Goal: Information Seeking & Learning: Learn about a topic

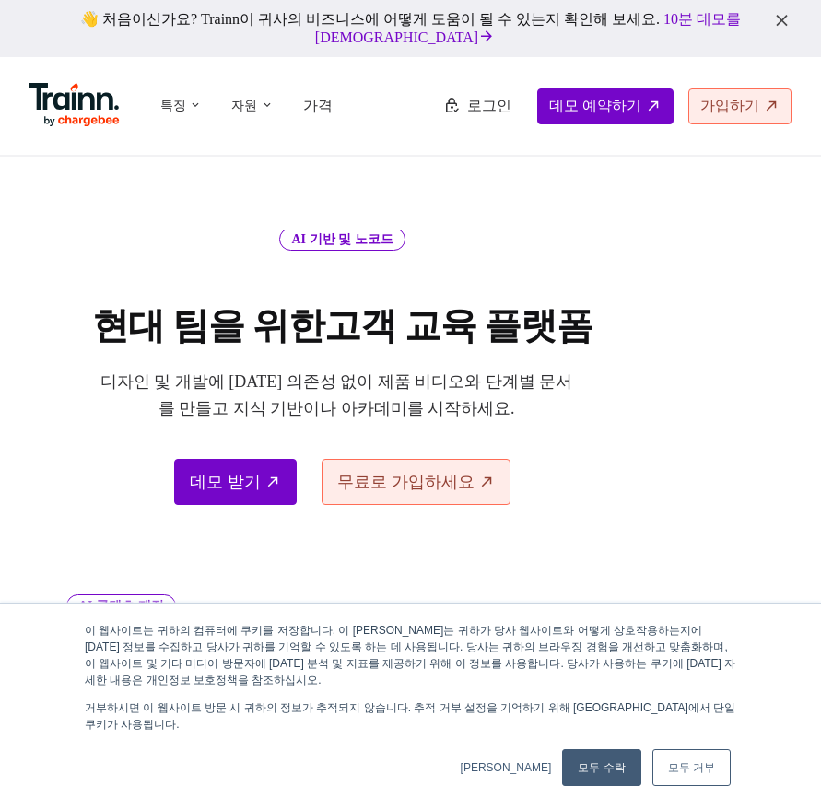
click at [722, 103] on font "가입하기" at bounding box center [729, 106] width 59 height 16
click at [490, 111] on font "로그인" at bounding box center [489, 106] width 44 height 16
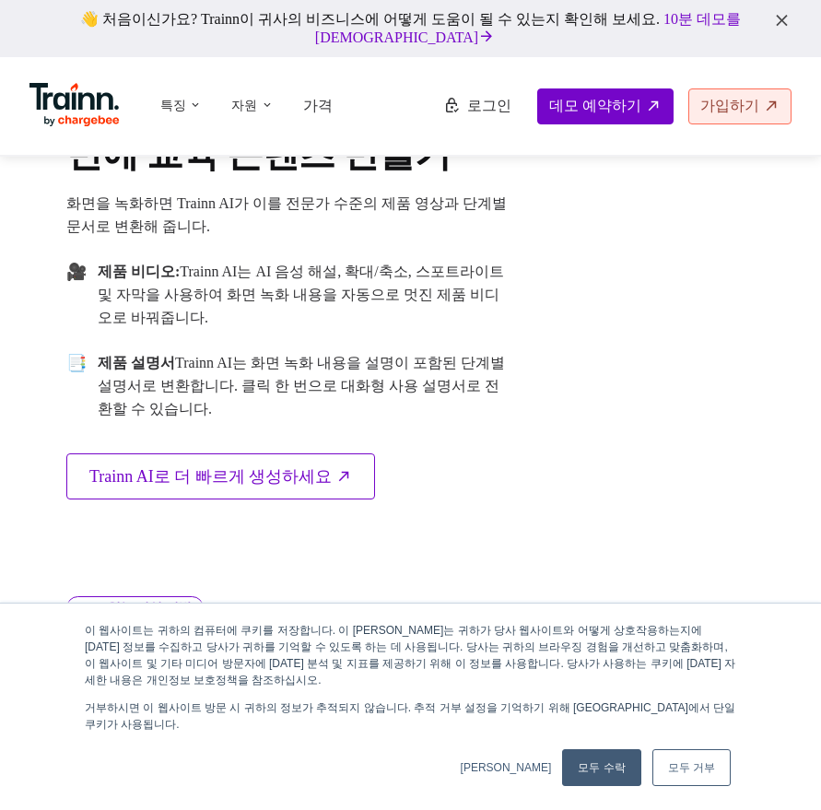
scroll to position [829, 0]
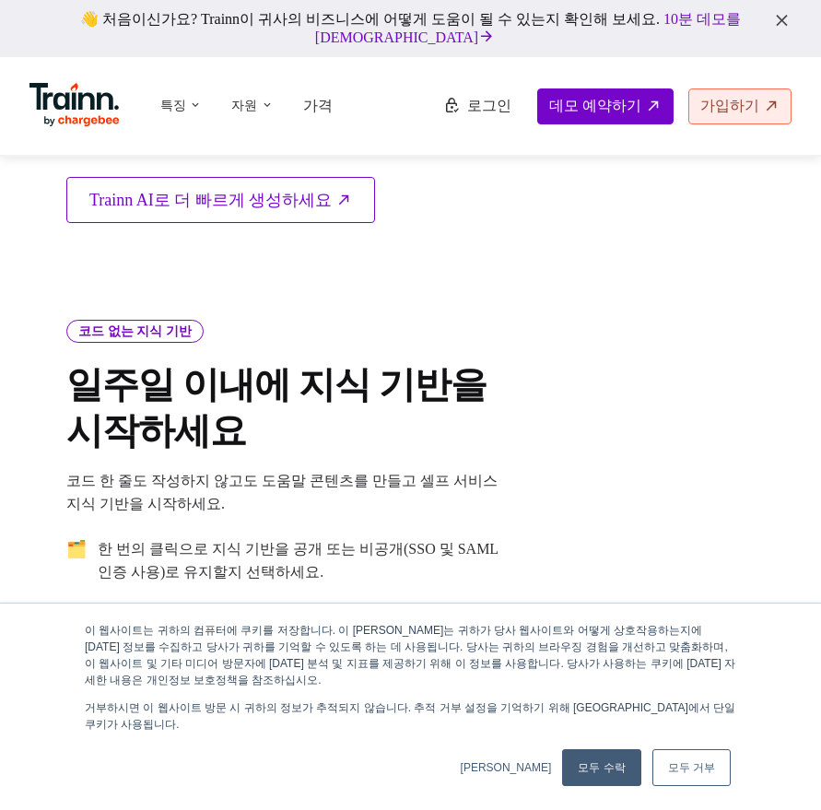
click at [594, 757] on link "모두 수락" at bounding box center [601, 767] width 78 height 37
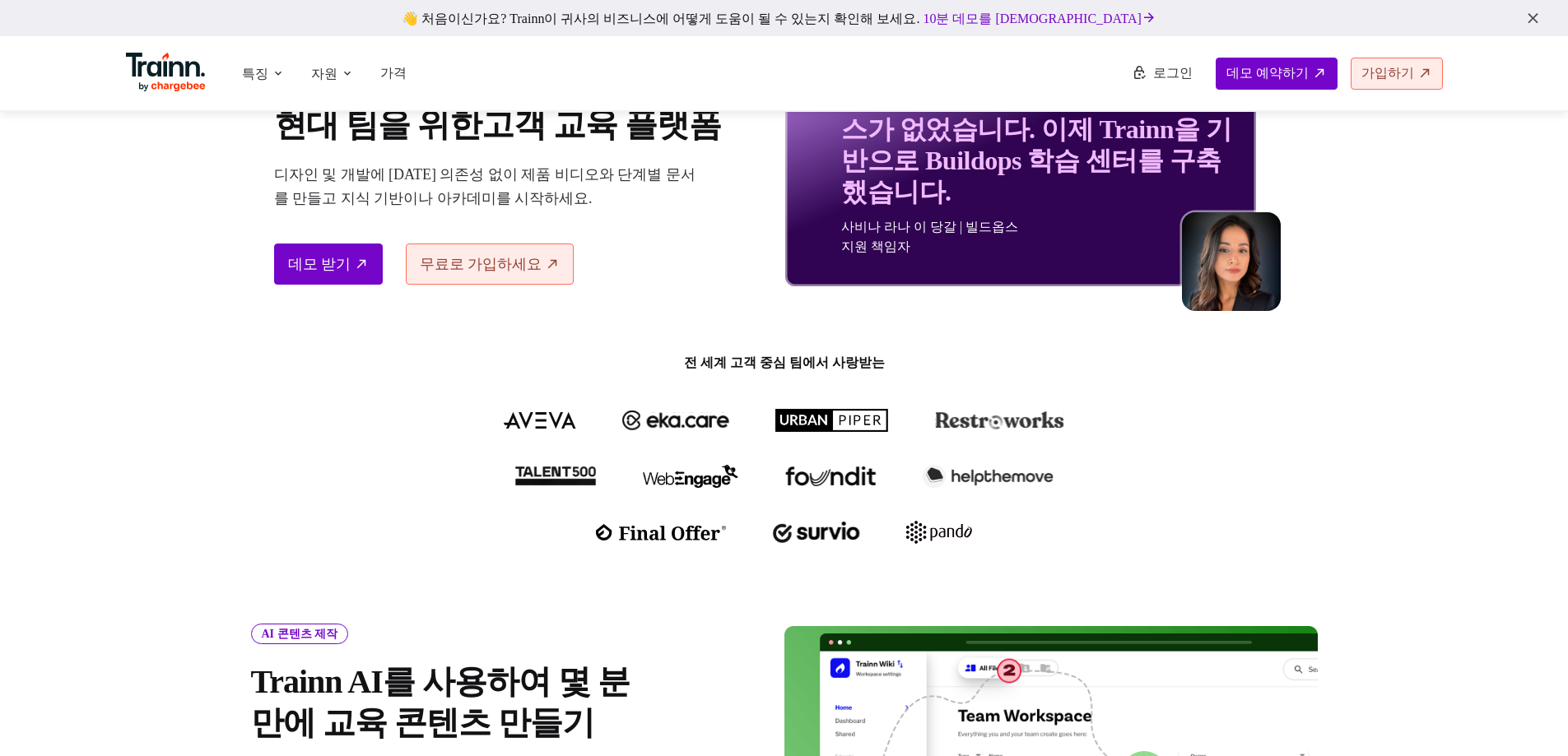
scroll to position [0, 0]
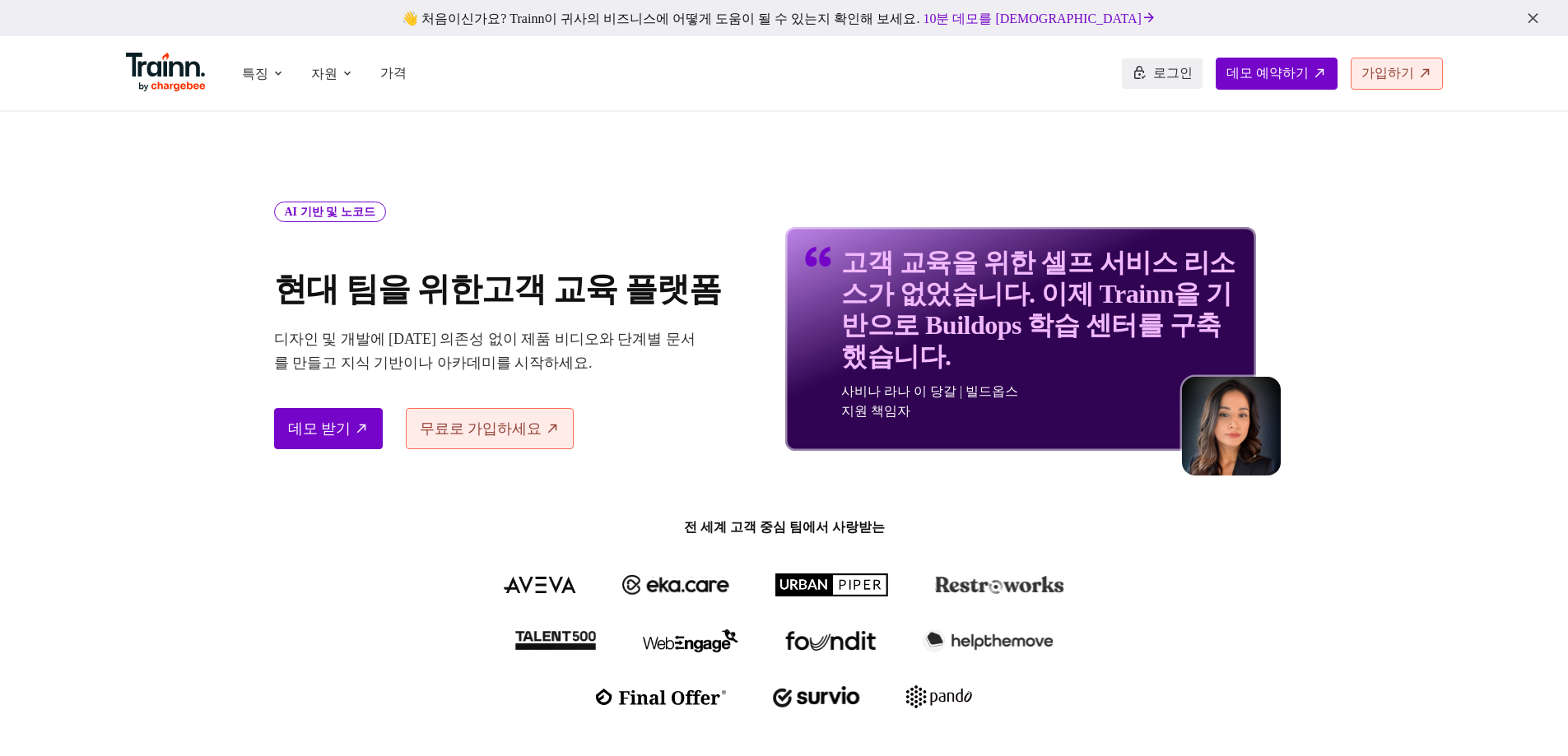
click at [732, 68] on font "로그인" at bounding box center [1172, 73] width 39 height 14
click at [161, 86] on img at bounding box center [166, 72] width 80 height 39
click at [732, 77] on font "로그인" at bounding box center [1172, 73] width 39 height 14
click at [273, 71] on li "특징 제품 비디오 여러 언어로 제품 및 사용 방법 비디오를 제작하세요. 가이드 대화형 가이드와 단계별 제품 문서를 만듭니다. 지식 허브 코드 …" at bounding box center [263, 74] width 56 height 32
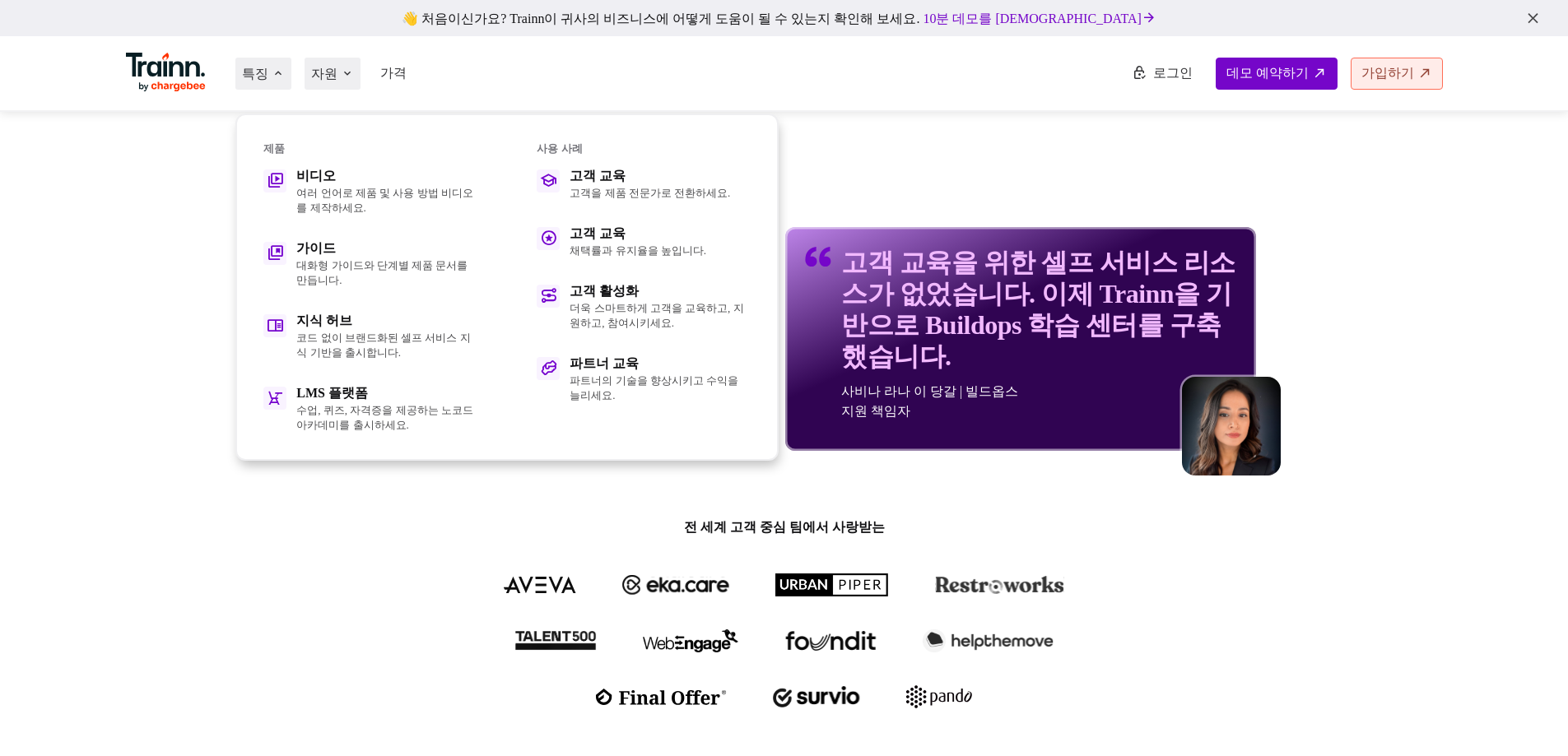
click at [346, 68] on icon at bounding box center [347, 74] width 13 height 14
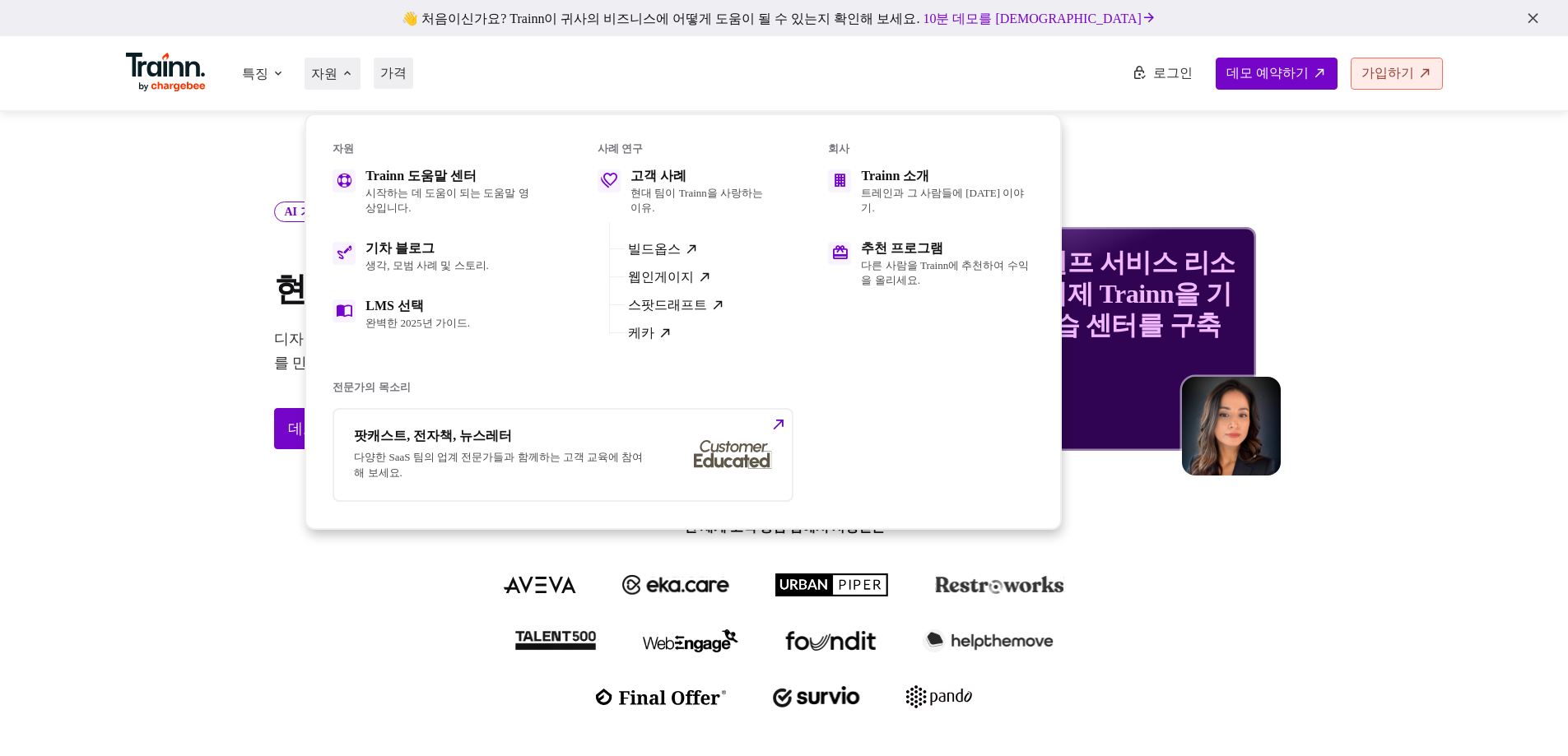
click at [404, 72] on font "가격" at bounding box center [393, 73] width 26 height 14
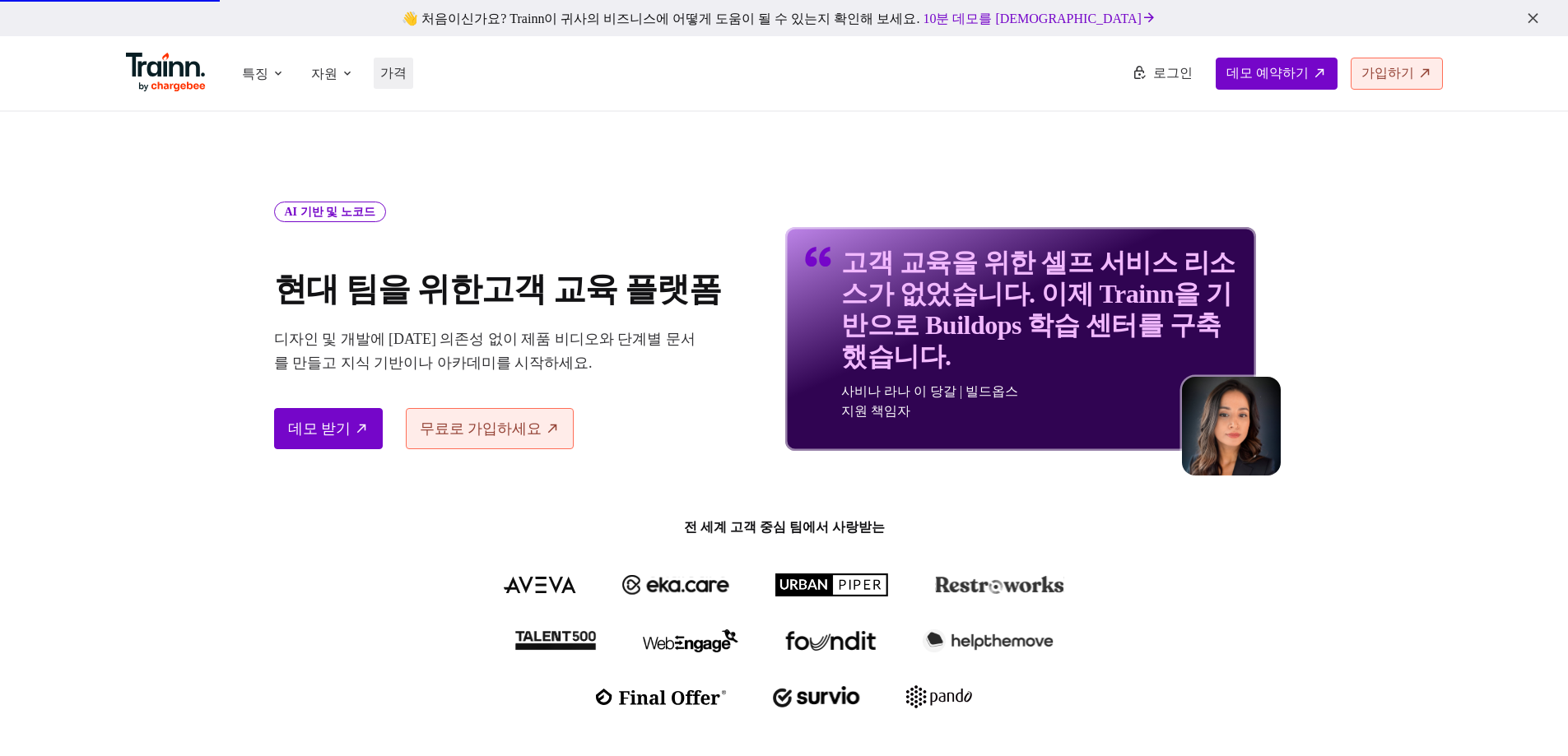
click at [404, 72] on font "가격" at bounding box center [393, 73] width 26 height 14
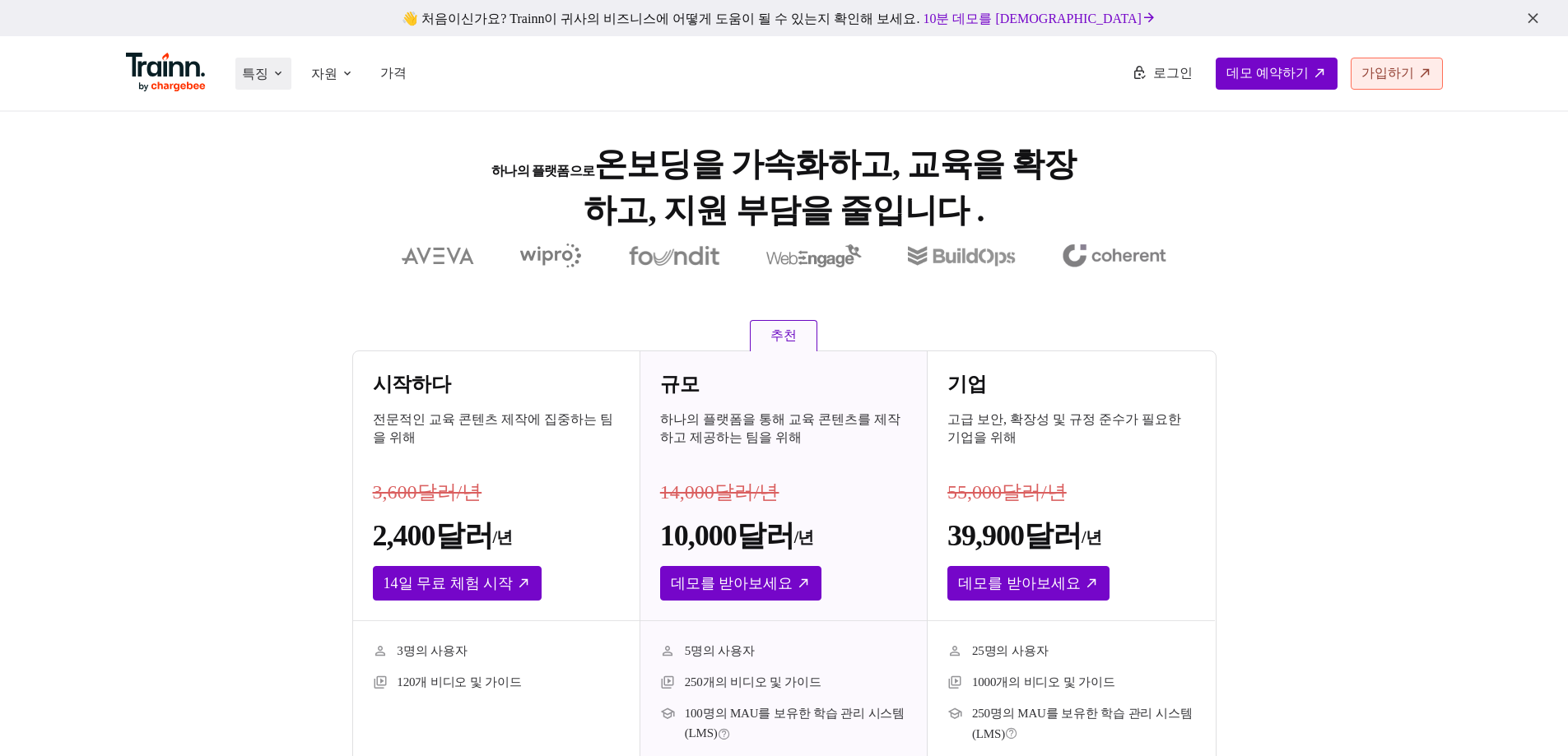
click at [281, 78] on icon at bounding box center [278, 74] width 13 height 14
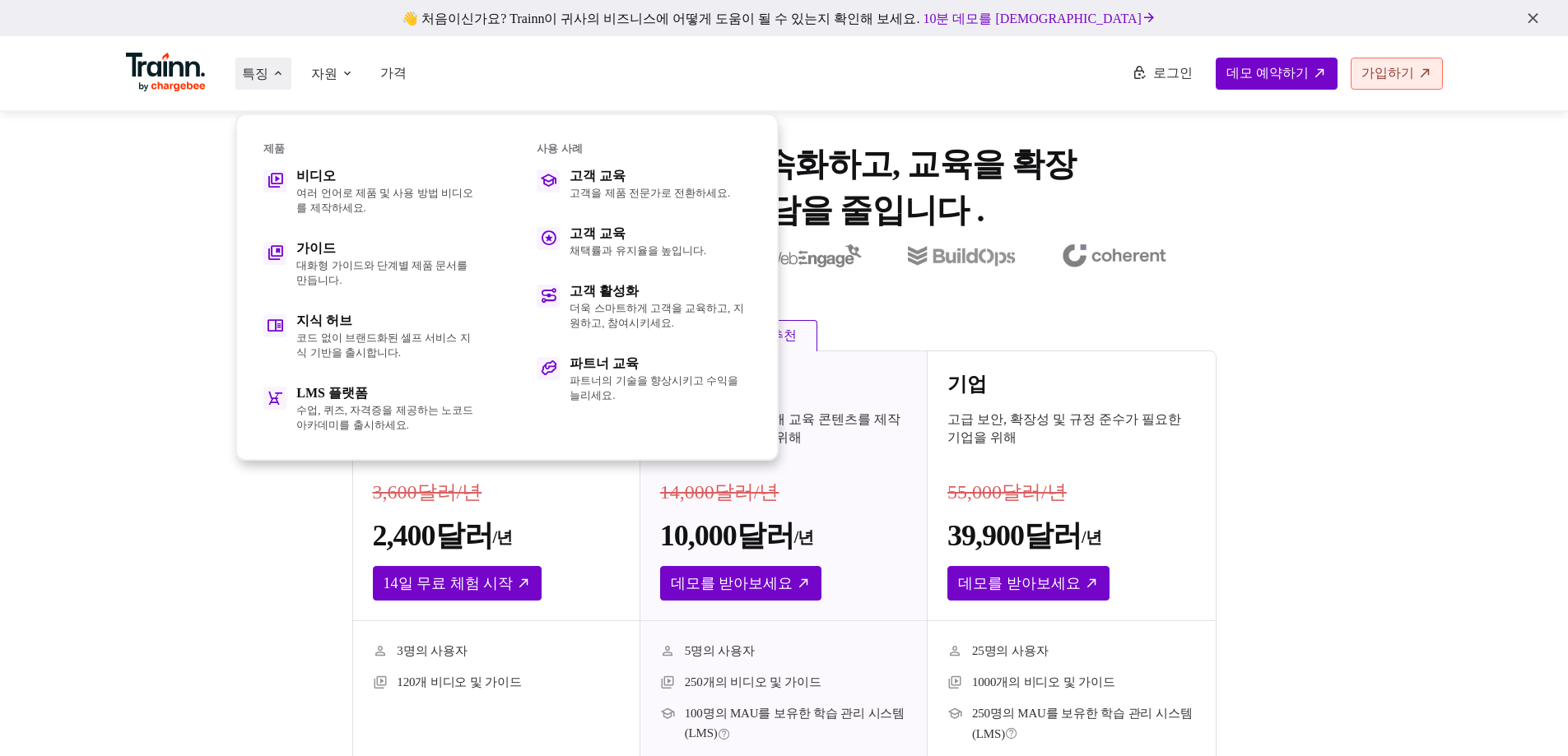
drag, startPoint x: 310, startPoint y: 162, endPoint x: 363, endPoint y: 211, distance: 72.2
click at [328, 184] on div "제품 비디오 여러 언어로 제품 및 사용 방법 비디오를 제작하세요. 가이드 대화형 가이드와 단계별 제품 문서를 만듭니다. 지식 허브 코드 없이 …" at bounding box center [507, 274] width 488 height 318
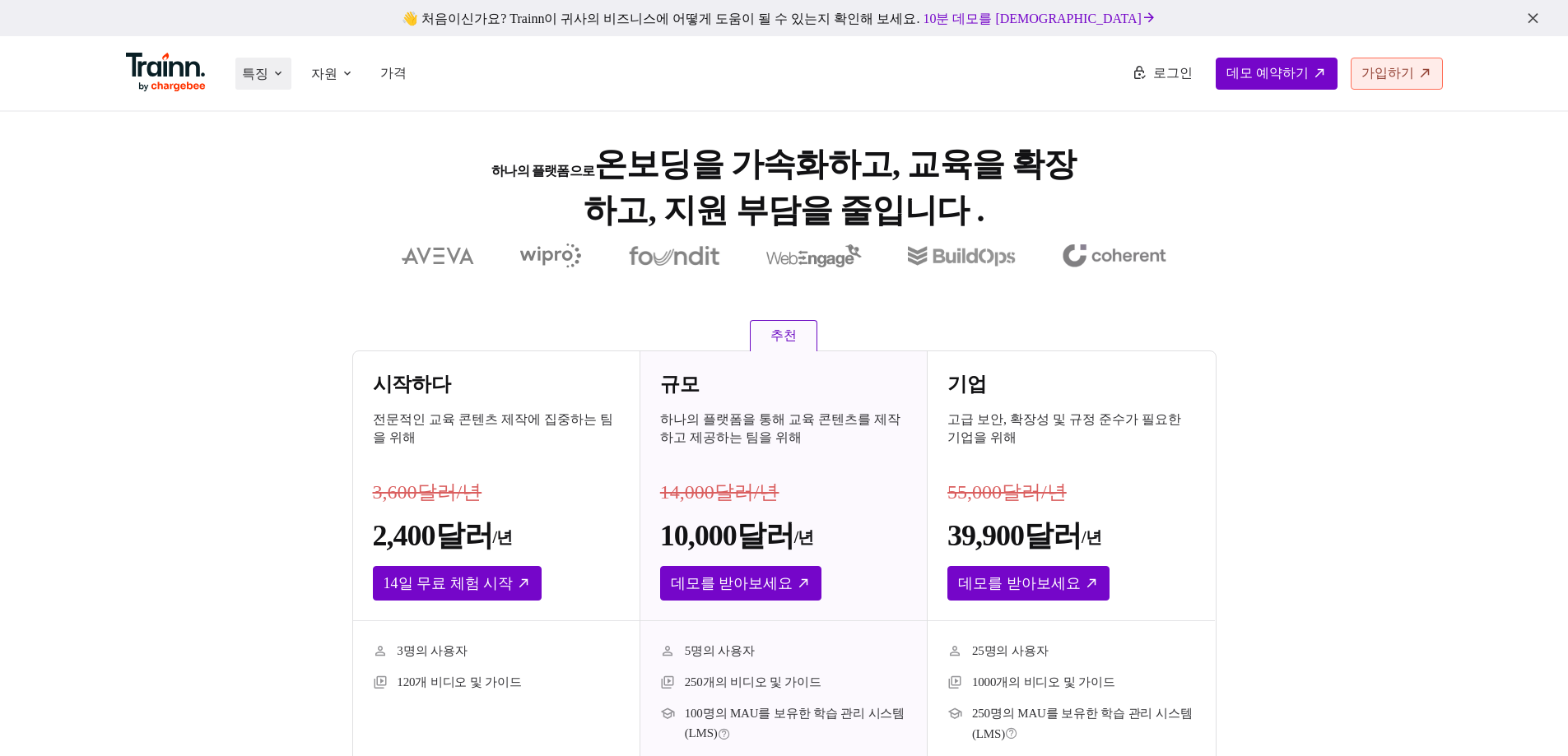
click at [267, 79] on font "특징" at bounding box center [254, 74] width 26 height 14
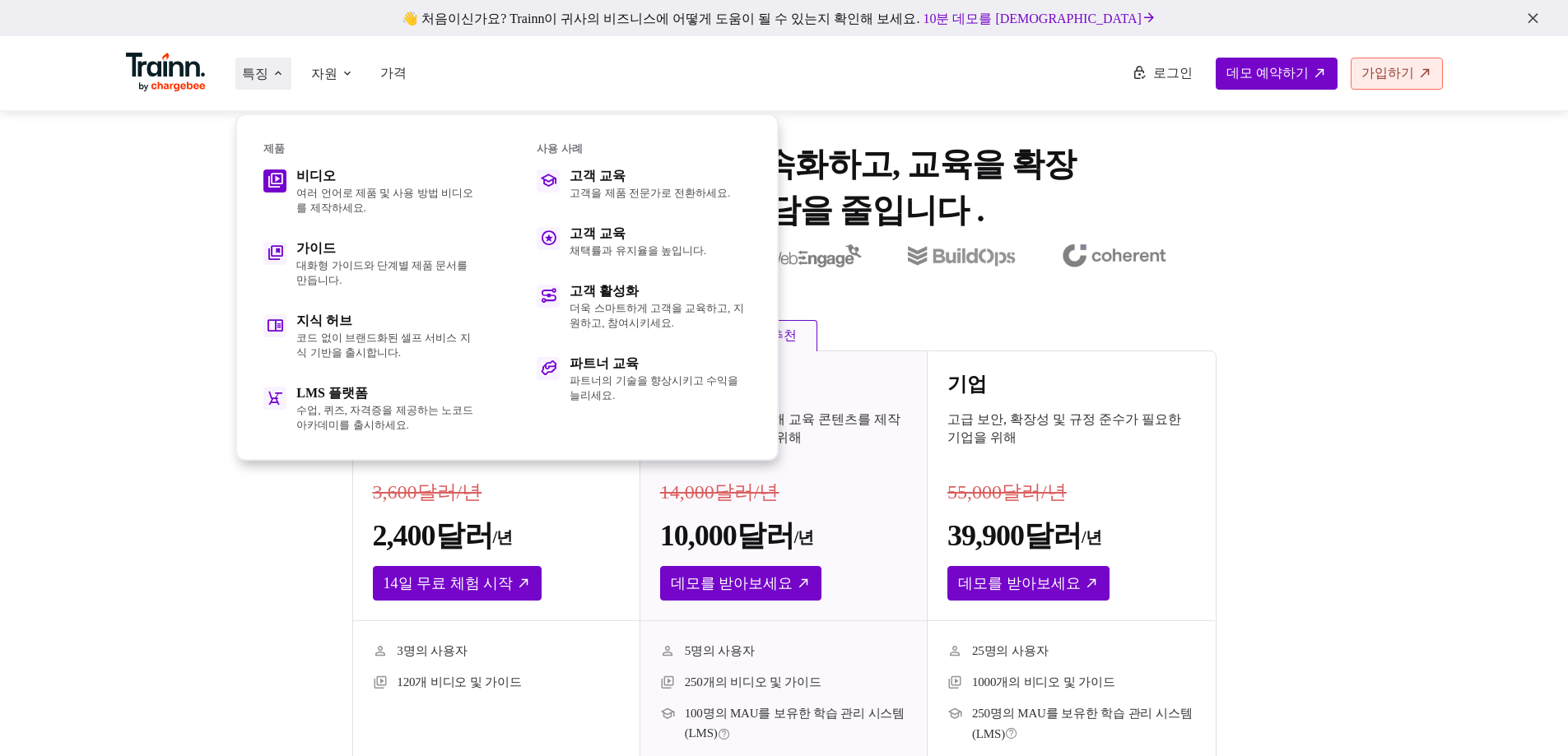
click at [314, 187] on font "여러 언어로 제품 및 사용 방법 비디오를 제작하세요." at bounding box center [385, 200] width 177 height 27
